Goal: Task Accomplishment & Management: Manage account settings

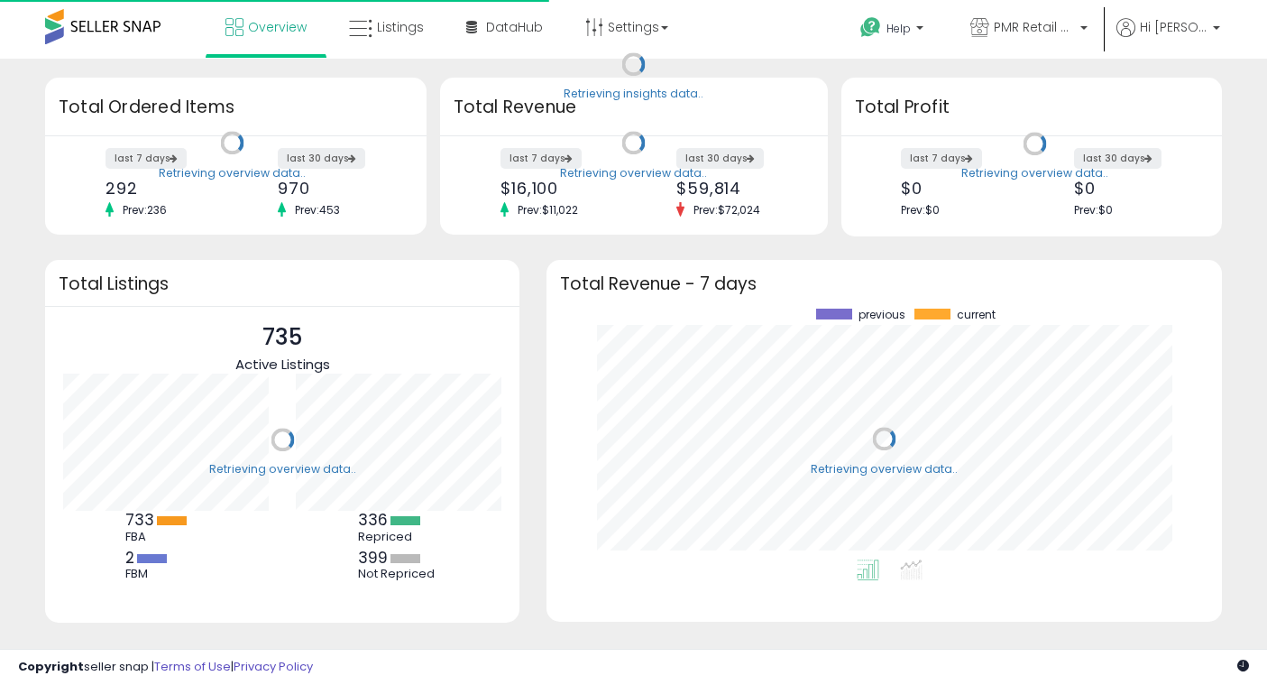
scroll to position [251, 639]
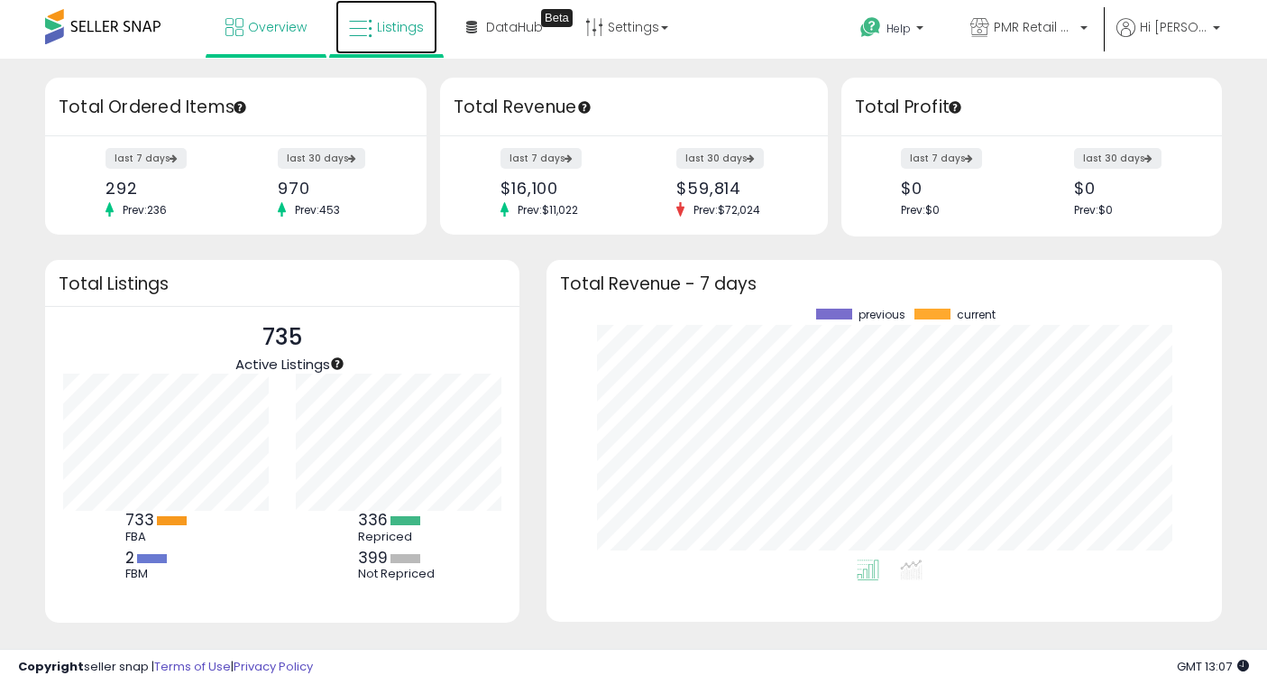
click at [378, 26] on span "Listings" at bounding box center [400, 27] width 47 height 18
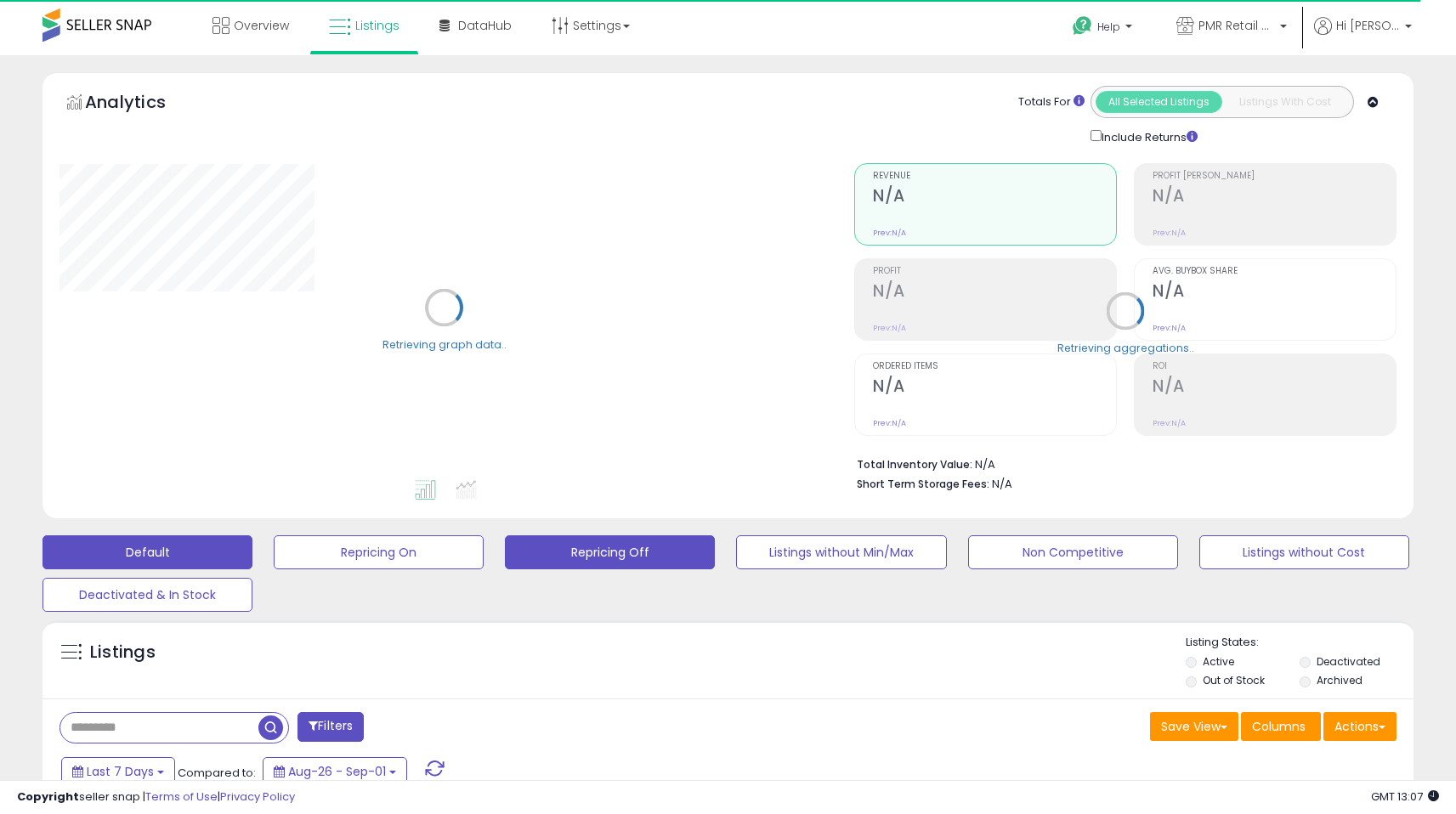
click at [646, 551] on button "Repricing Off" at bounding box center [610, 552] width 210 height 34
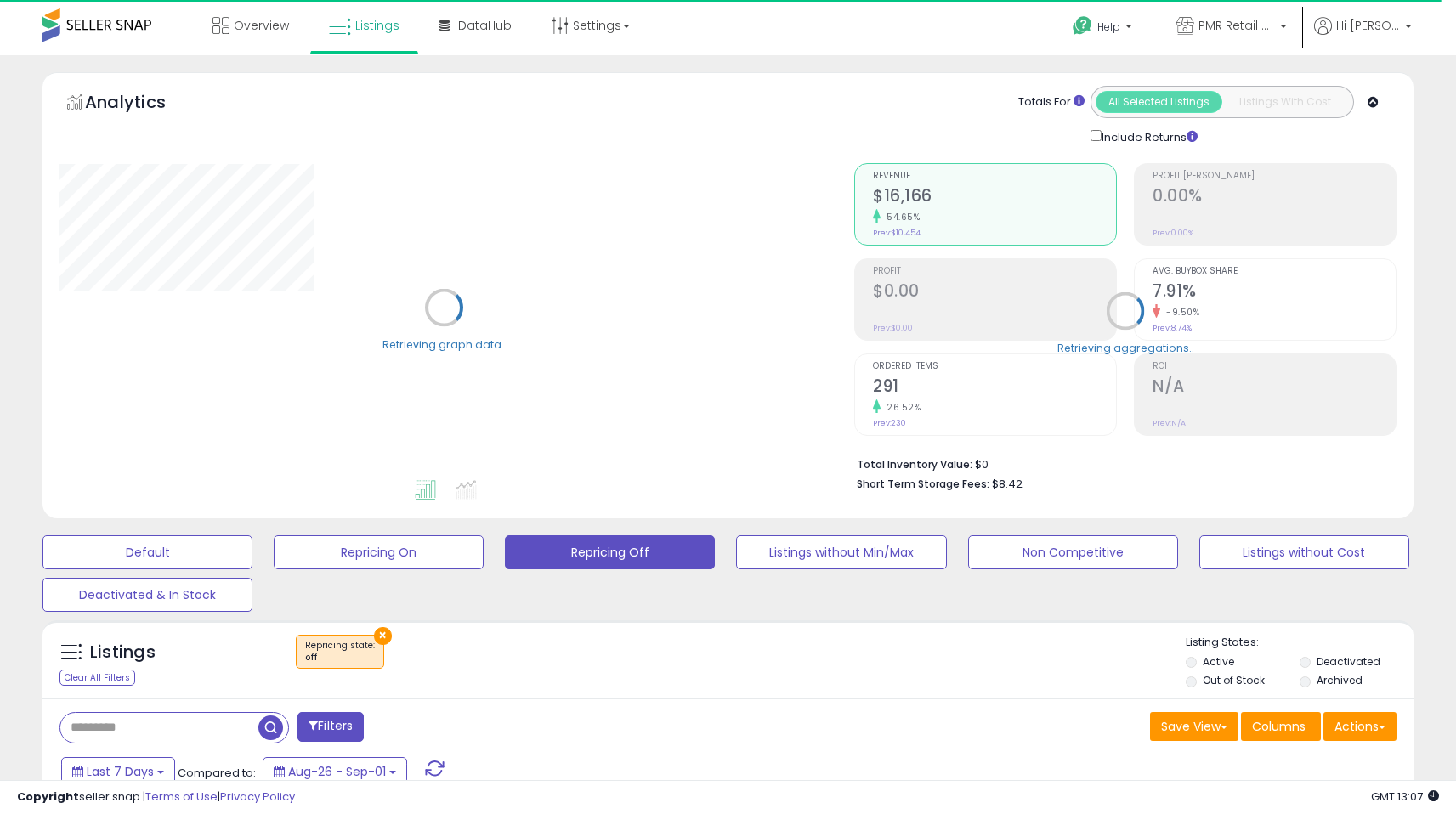
scroll to position [311, 0]
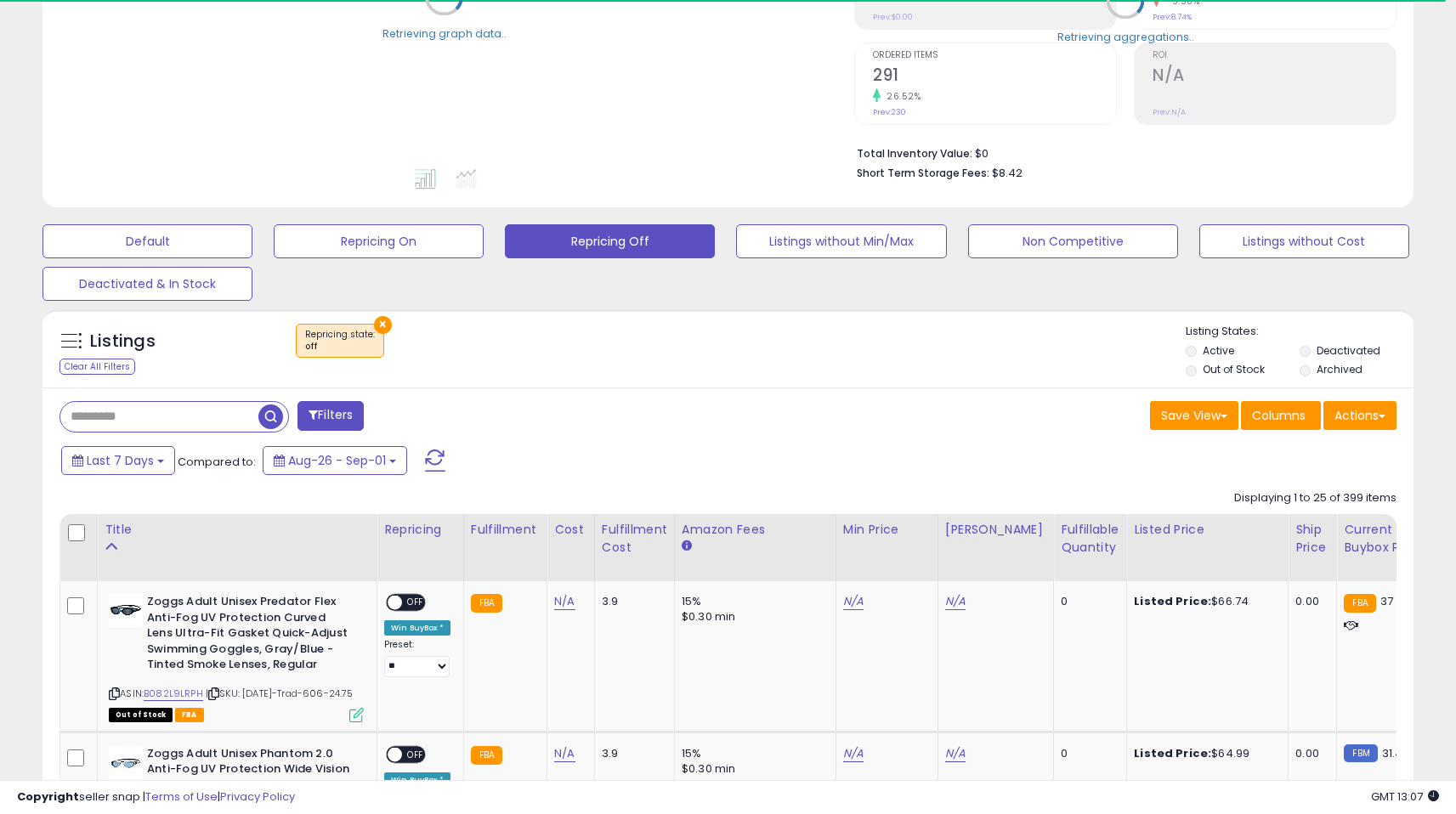
drag, startPoint x: 1463, startPoint y: 108, endPoint x: 1468, endPoint y: 331, distance: 223.1
click at [1206, 331] on html "Unable to login Retrieving listings data.. has not yet accepted the Terms of Us…" at bounding box center [728, 96] width 1456 height 814
click at [1071, 548] on div "Fulfillable Quantity" at bounding box center [1090, 539] width 58 height 36
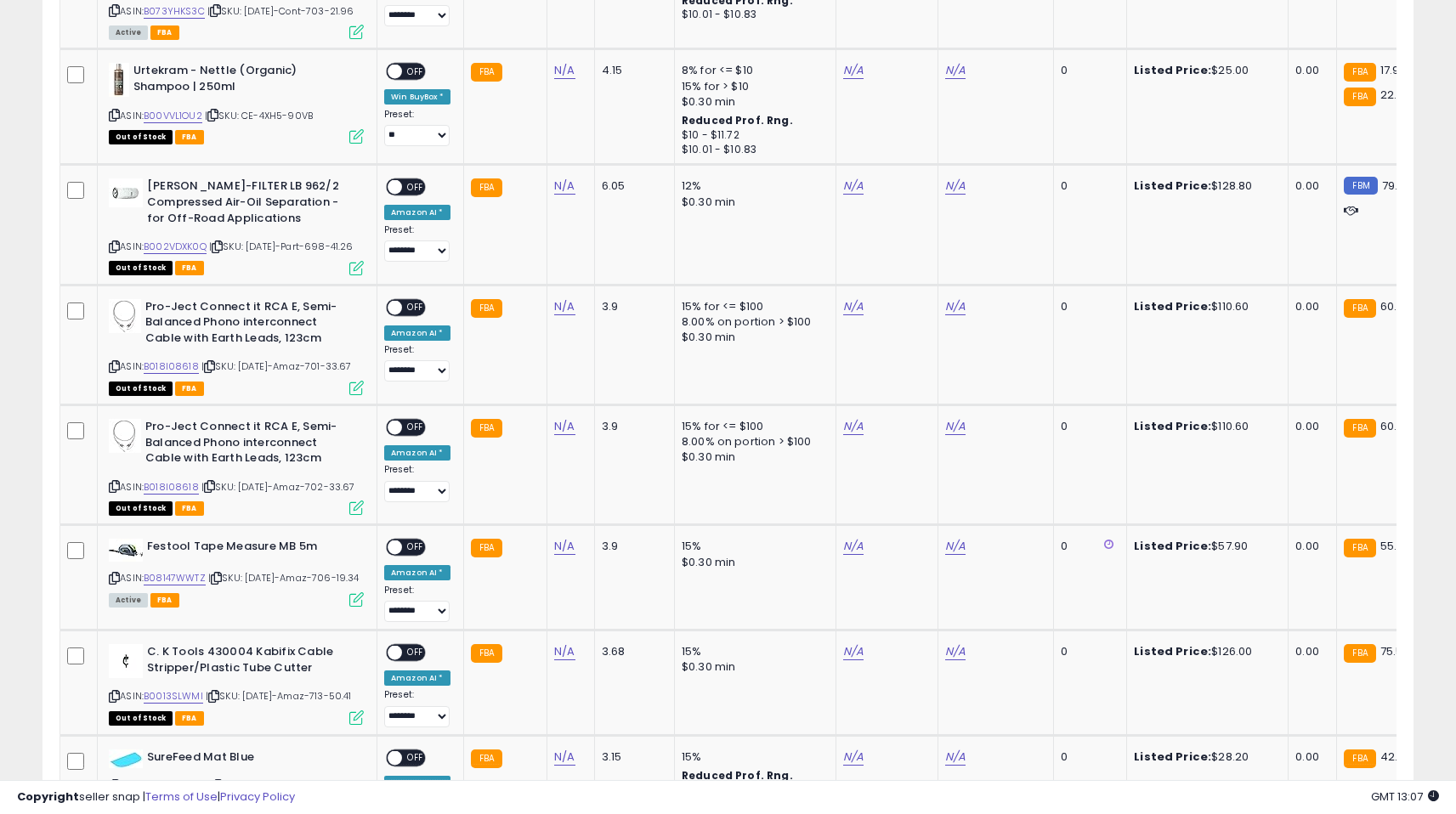
scroll to position [170, 0]
